Goal: Task Accomplishment & Management: Complete application form

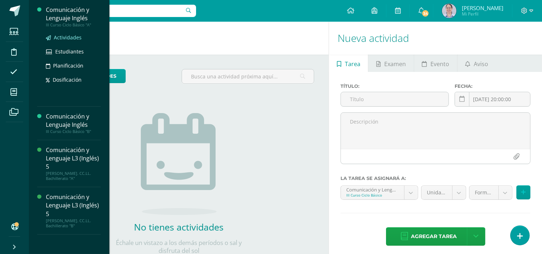
click at [66, 34] on span "Actividades" at bounding box center [68, 37] width 28 height 7
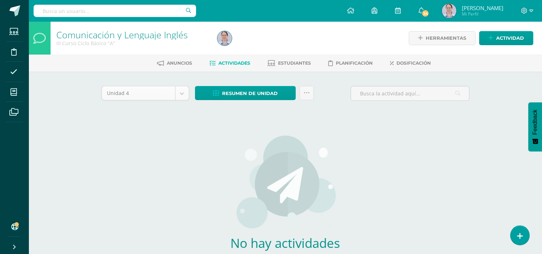
click at [182, 88] on body "Estudiantes Disciplina Asistencia Mis cursos Archivos Soporte Ayuda Reportar un…" at bounding box center [271, 155] width 542 height 310
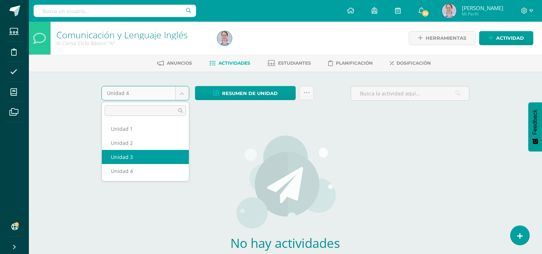
select select "Unidad 3"
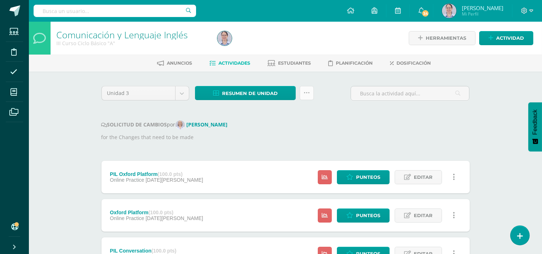
click at [308, 97] on link at bounding box center [307, 93] width 14 height 14
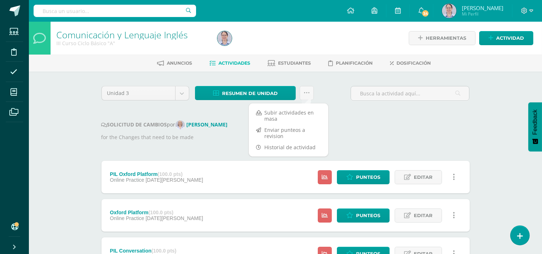
click at [359, 125] on div "SOLICITUD DE CAMBIOS por Mónica Maddaleno" at bounding box center [285, 124] width 368 height 9
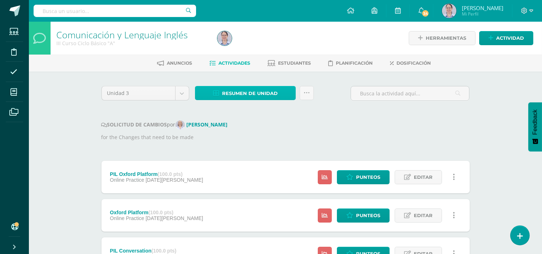
click at [259, 96] on span "Resumen de unidad" at bounding box center [250, 93] width 56 height 13
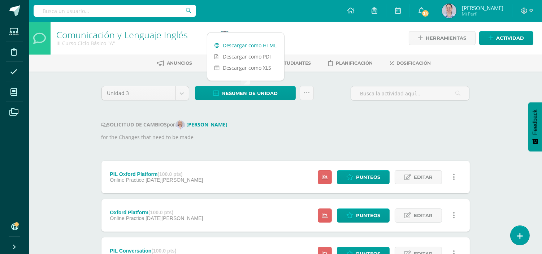
click at [270, 47] on link "Descargar como HTML" at bounding box center [245, 45] width 77 height 11
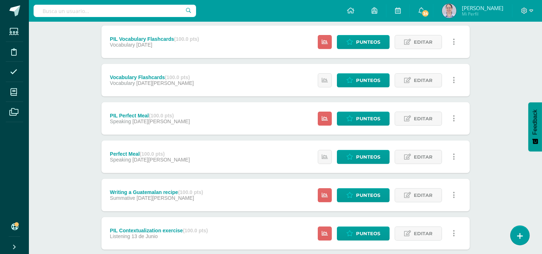
scroll to position [722, 0]
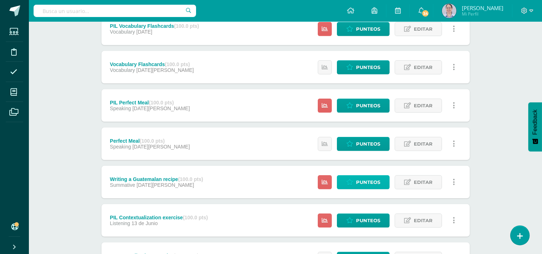
click at [373, 182] on span "Punteos" at bounding box center [368, 181] width 24 height 13
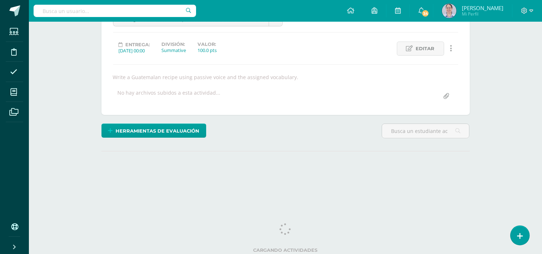
scroll to position [87, 0]
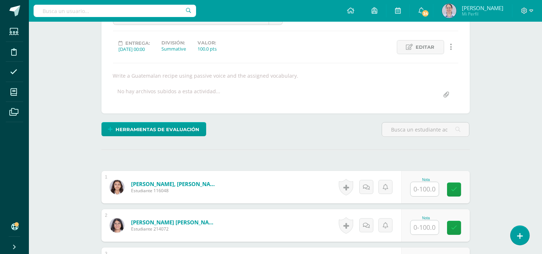
click at [428, 185] on input "text" at bounding box center [425, 189] width 28 height 14
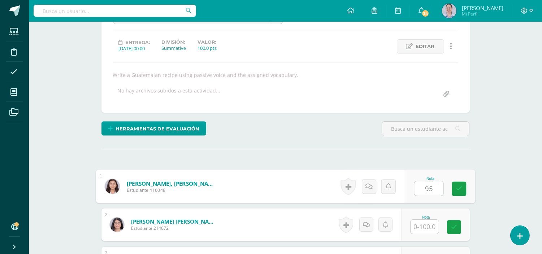
scroll to position [88, 0]
type input "95"
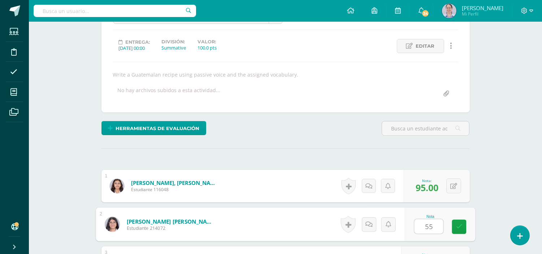
type input "55"
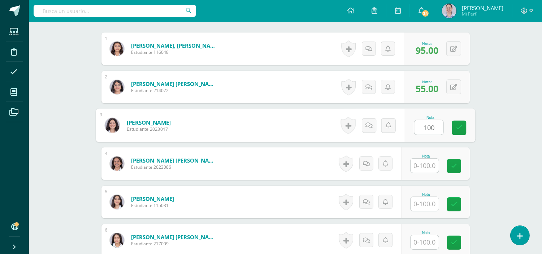
type input "100"
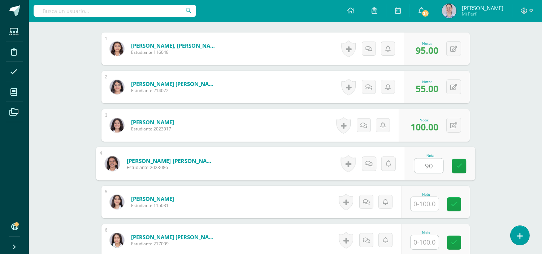
type input "90"
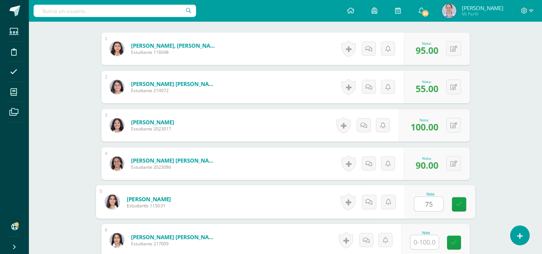
type input "75"
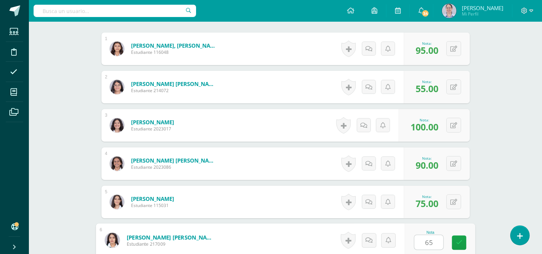
type input "65"
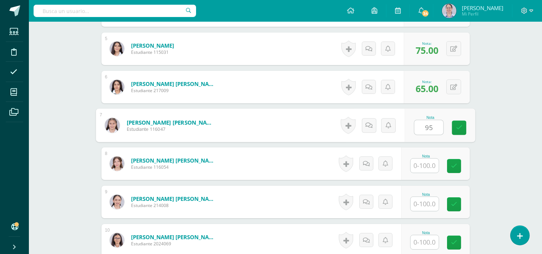
type input "95"
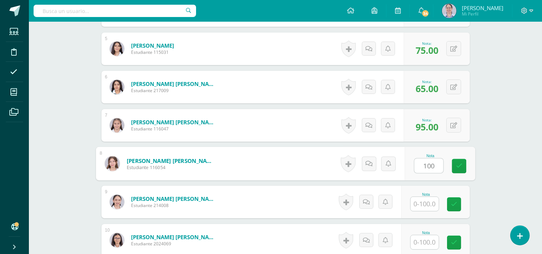
type input "100"
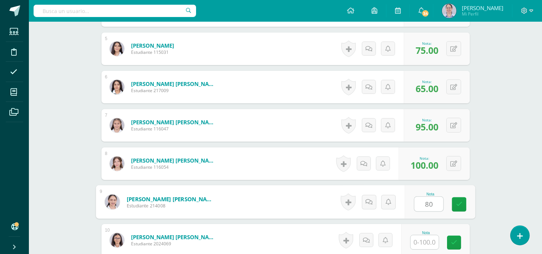
type input "80"
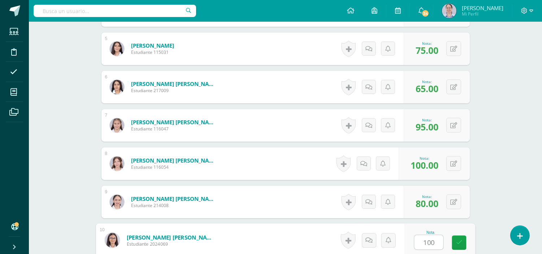
type input "100"
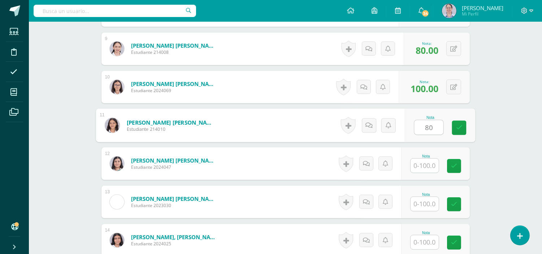
type input "80"
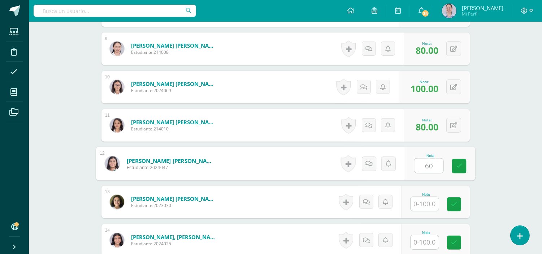
type input "60"
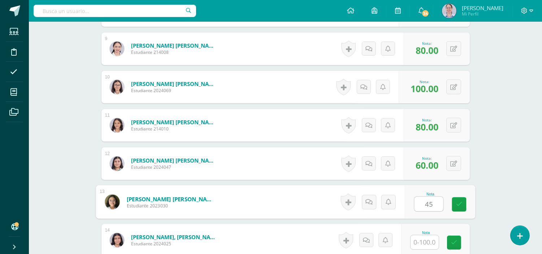
type input "45"
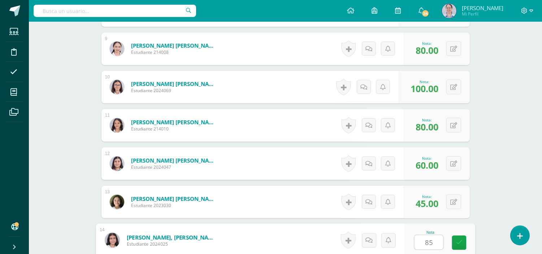
type input "85"
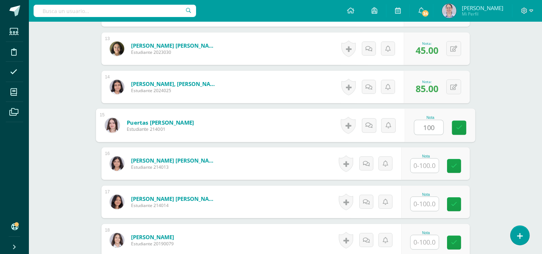
type input "100"
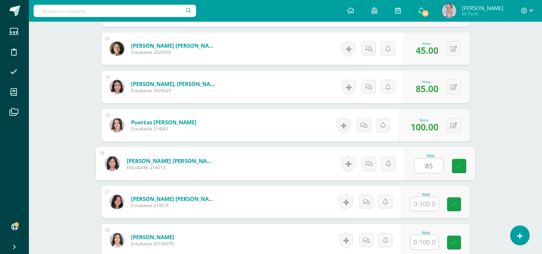
type input "85"
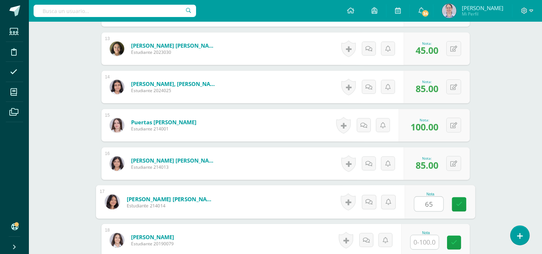
type input "65"
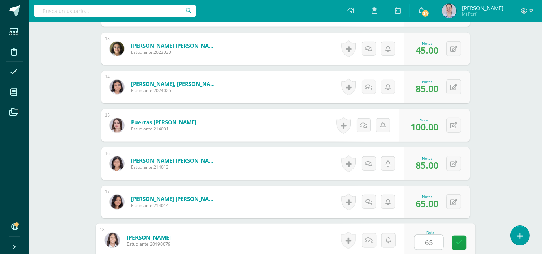
type input "65"
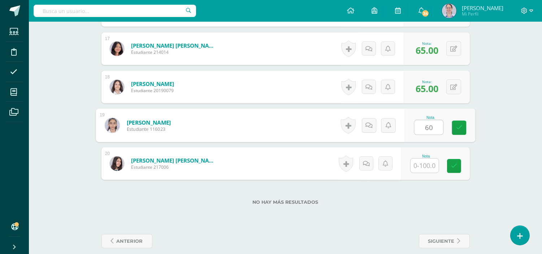
type input "60"
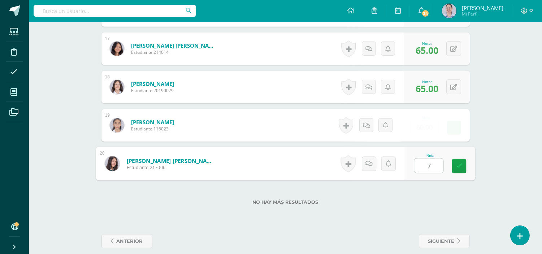
type input "70"
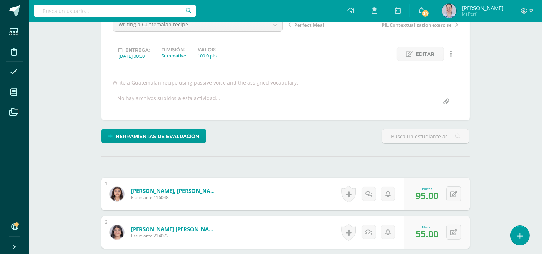
scroll to position [0, 0]
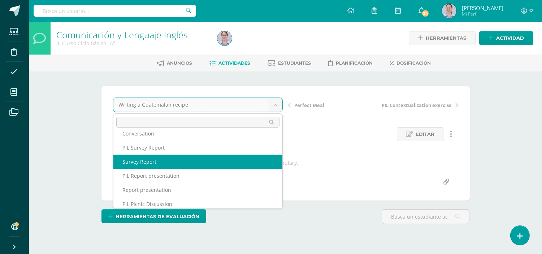
scroll to position [45, 0]
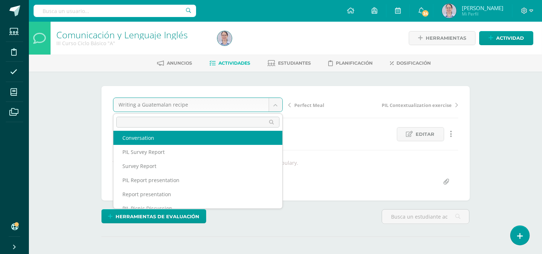
select select "/dashboard/teacher/grade-activity/255351/"
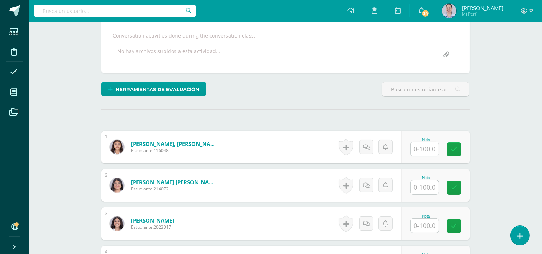
scroll to position [127, 0]
click at [430, 152] on input "text" at bounding box center [425, 149] width 28 height 14
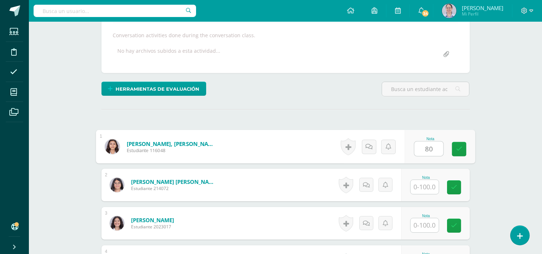
type input "80"
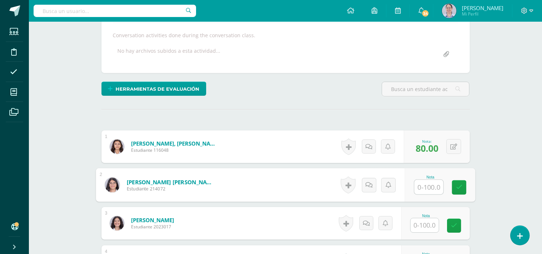
scroll to position [128, 0]
type input "90"
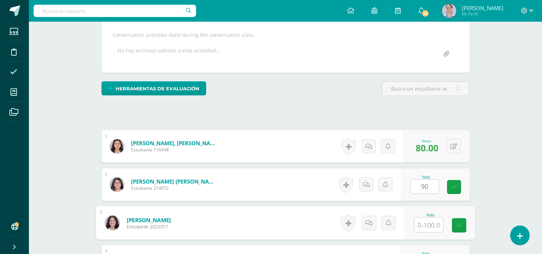
scroll to position [128, 0]
type input "100"
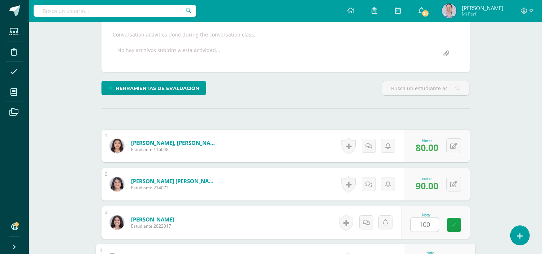
scroll to position [264, 0]
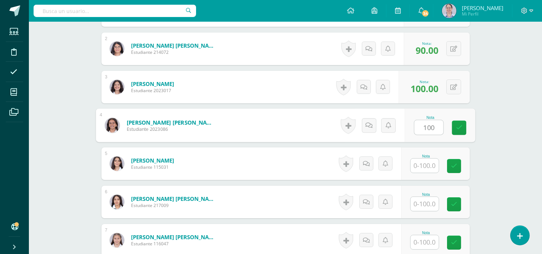
type input "100"
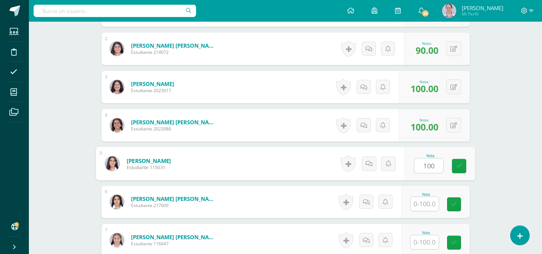
type input "100"
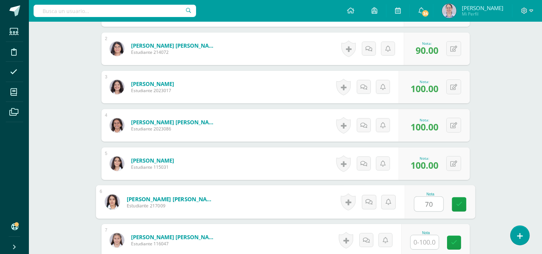
type input "70"
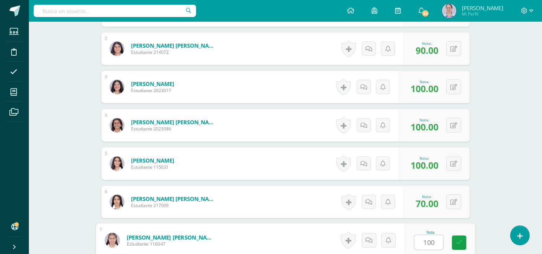
type input "100"
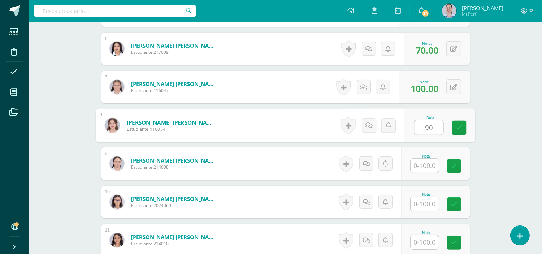
type input "90"
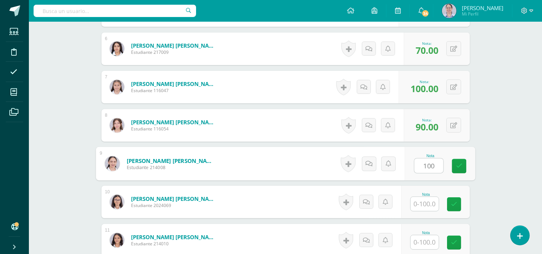
type input "100"
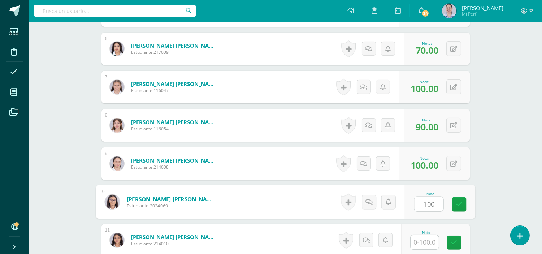
type input "100"
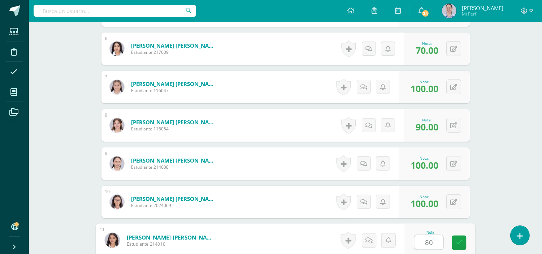
type input "80"
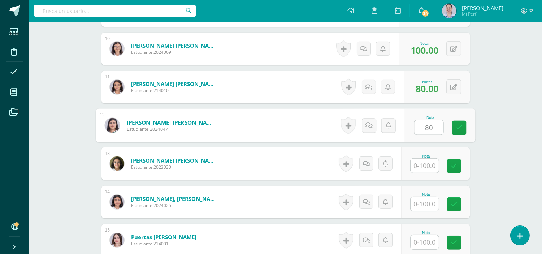
type input "80"
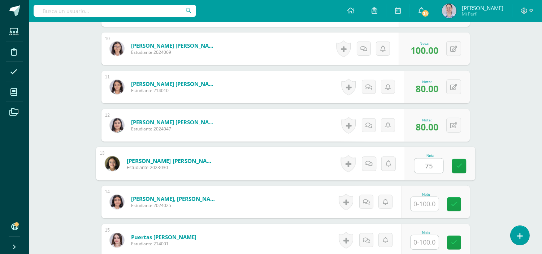
type input "75"
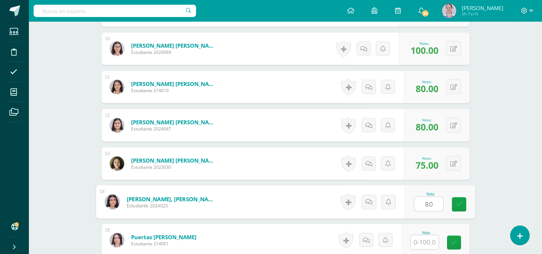
type input "80"
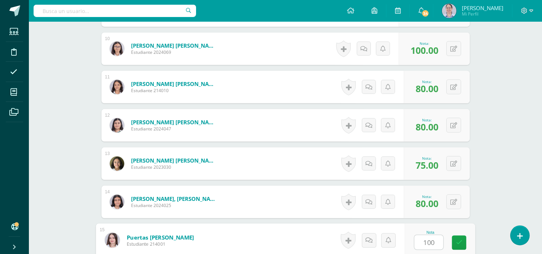
type input "100"
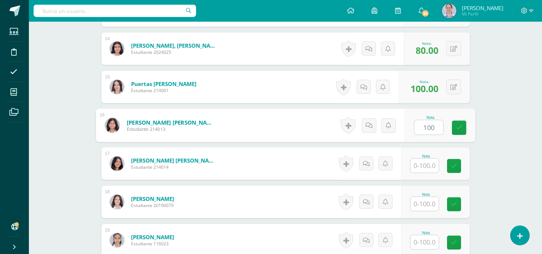
type input "100"
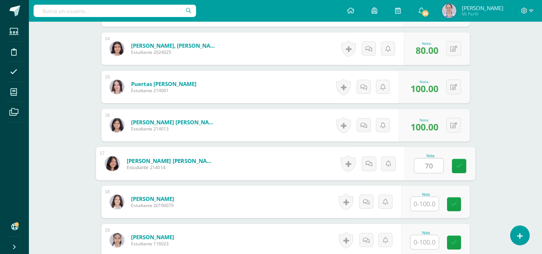
type input "70"
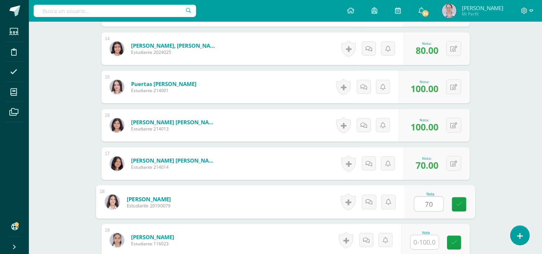
type input "70"
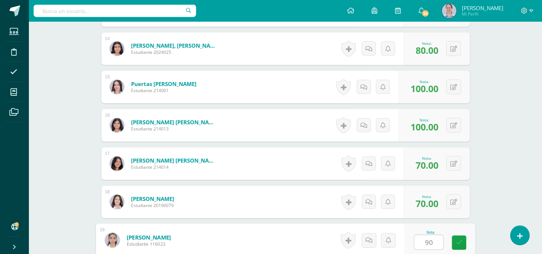
type input "90"
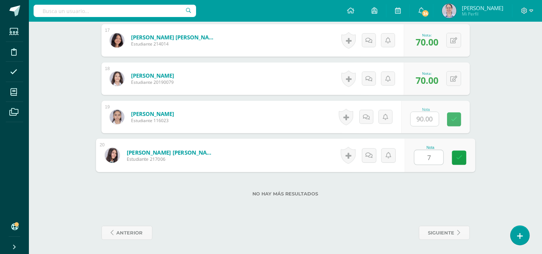
type input "70"
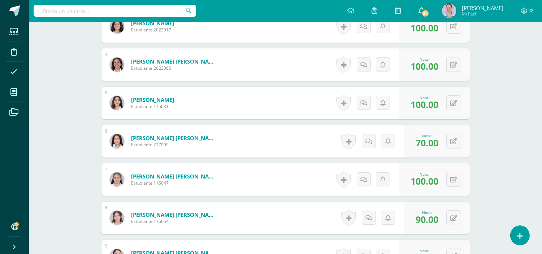
scroll to position [44, 0]
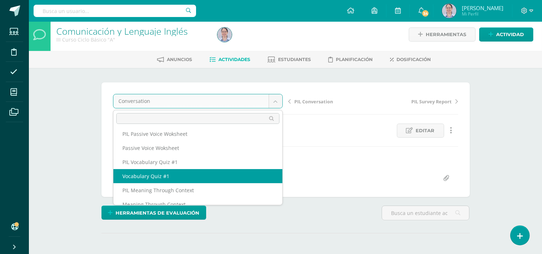
scroll to position [230, 0]
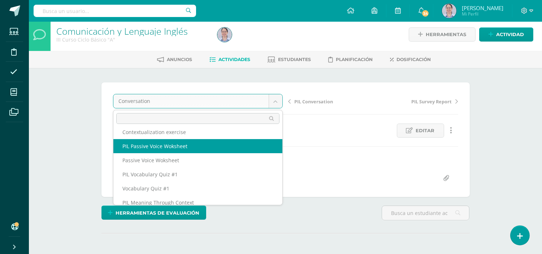
select select "/dashboard/teacher/grade-activity/253142/"
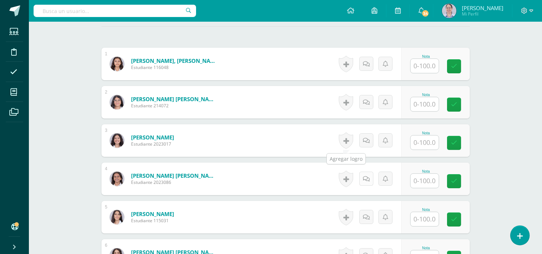
scroll to position [227, 0]
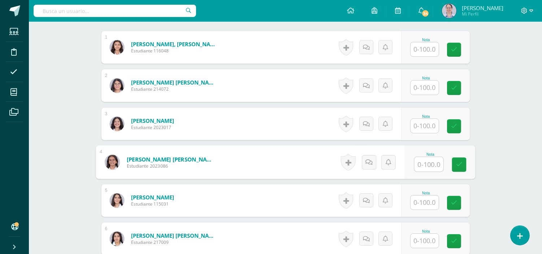
click at [430, 165] on input "text" at bounding box center [428, 164] width 29 height 14
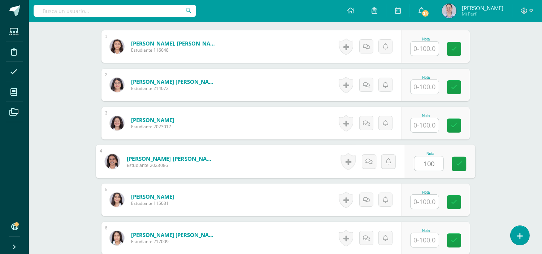
type input "100"
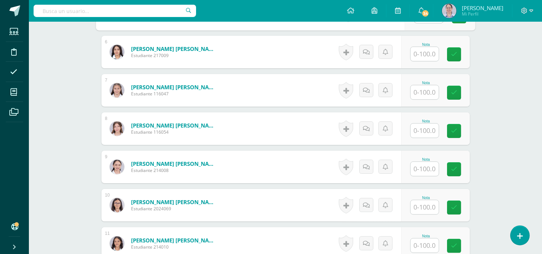
scroll to position [428, 0]
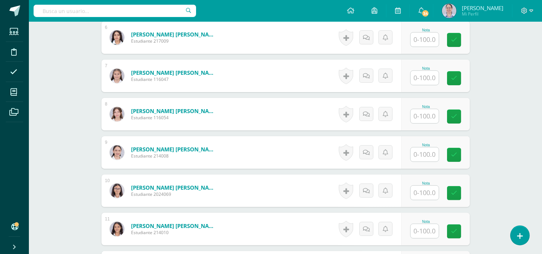
click at [423, 194] on input "text" at bounding box center [425, 193] width 28 height 14
type input "100"
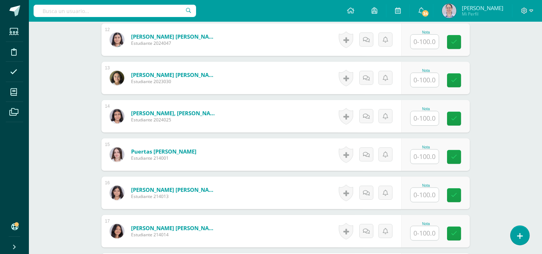
scroll to position [669, 0]
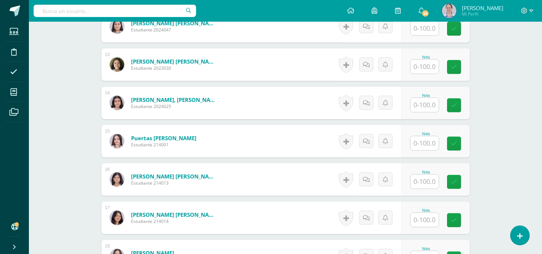
click at [429, 187] on input "text" at bounding box center [425, 181] width 28 height 14
type input "100"
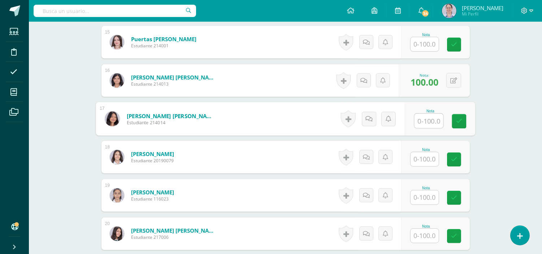
scroll to position [846, 0]
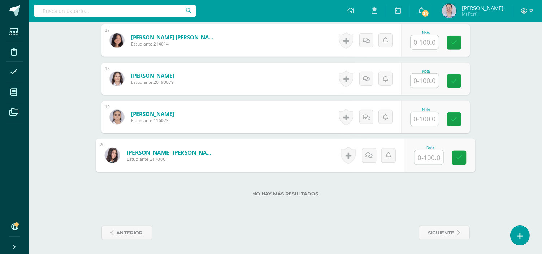
click at [423, 151] on input "text" at bounding box center [428, 157] width 29 height 14
type input "100"
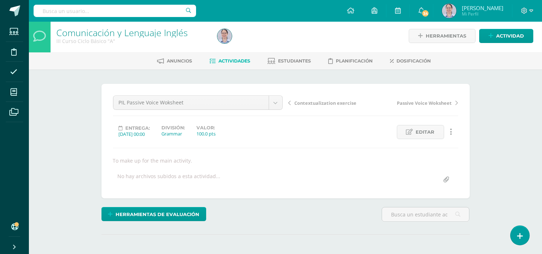
scroll to position [0, 0]
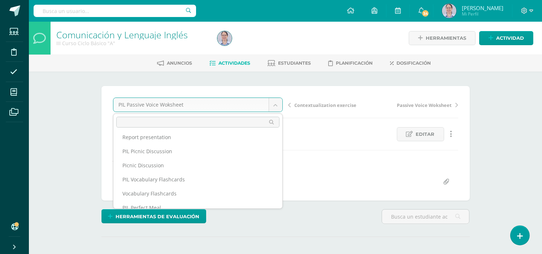
scroll to position [91, 0]
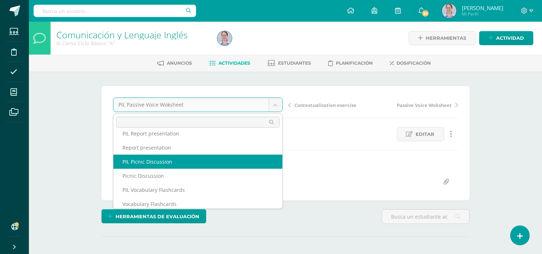
select select "/dashboard/teacher/grade-activity/253854/"
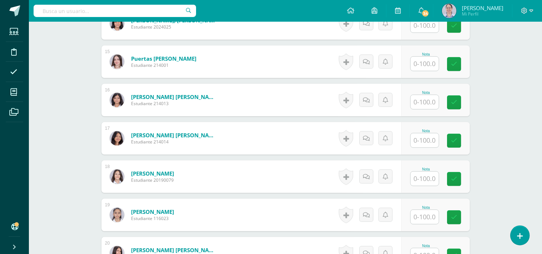
scroll to position [822, 0]
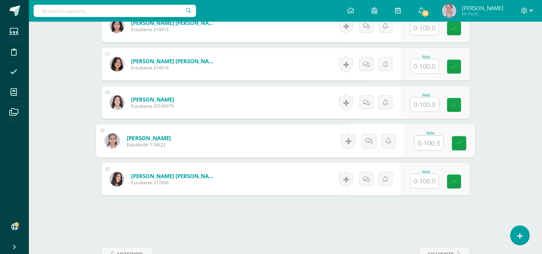
click at [417, 140] on input "text" at bounding box center [428, 143] width 29 height 14
type input "96"
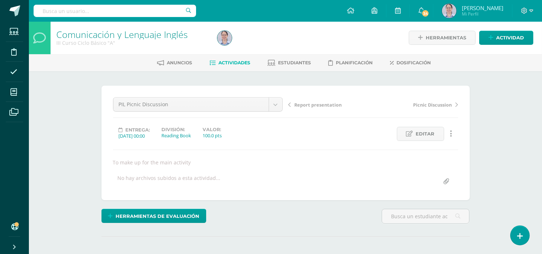
scroll to position [0, 0]
